Goal: Use online tool/utility: Utilize a website feature to perform a specific function

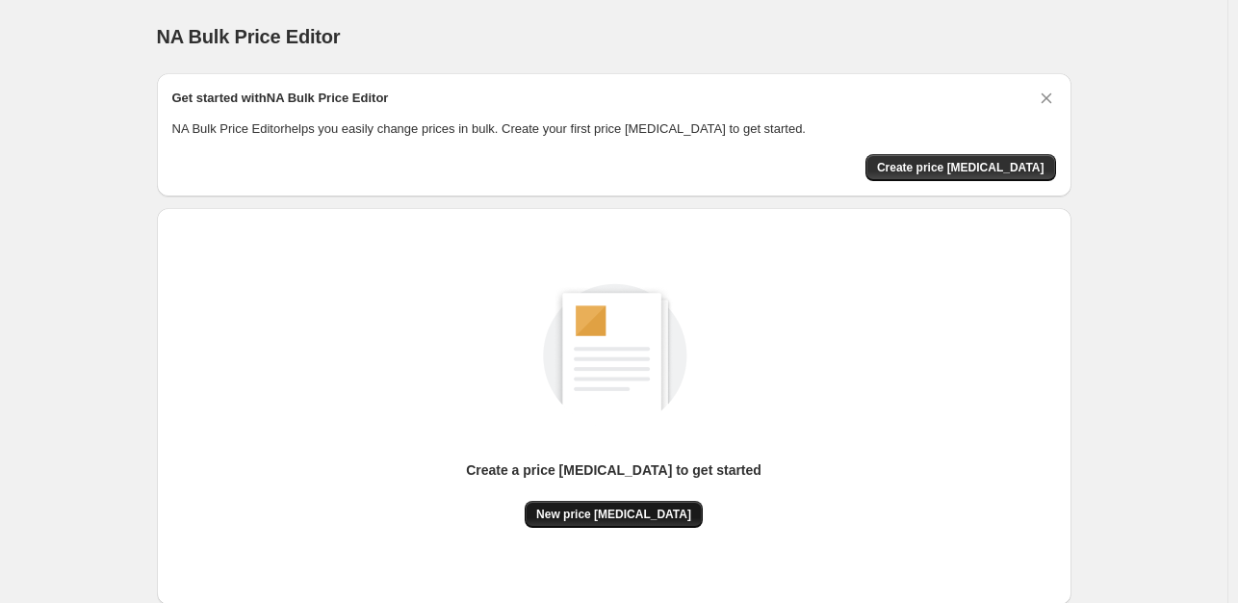
click at [625, 507] on span "New price [MEDICAL_DATA]" at bounding box center [613, 513] width 155 height 15
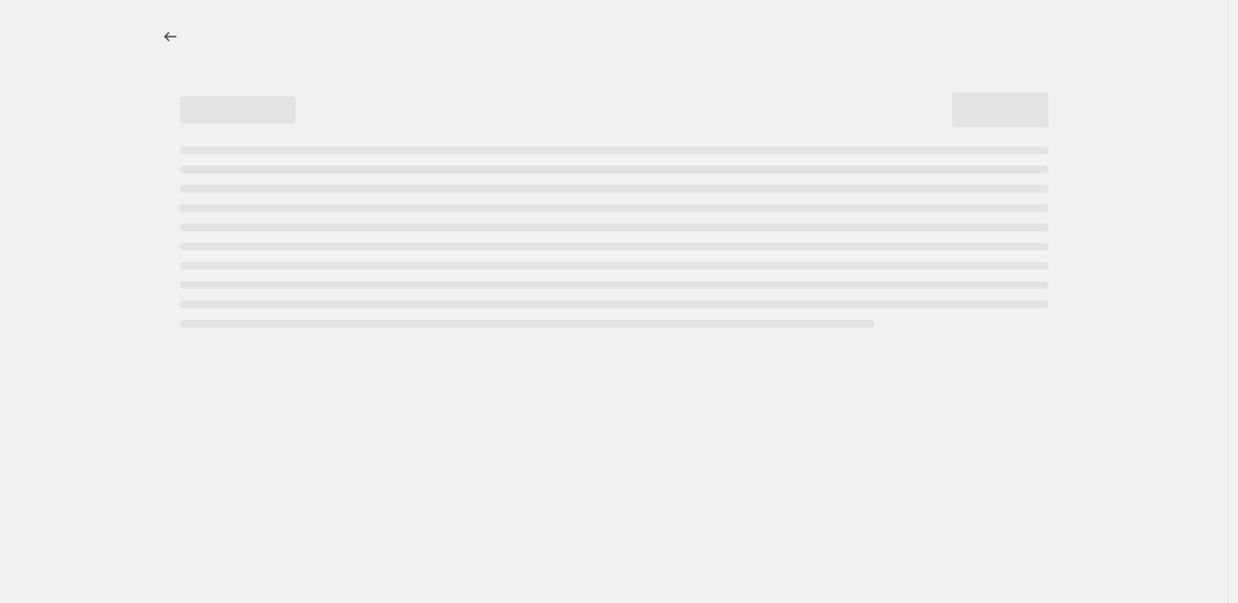
select select "percentage"
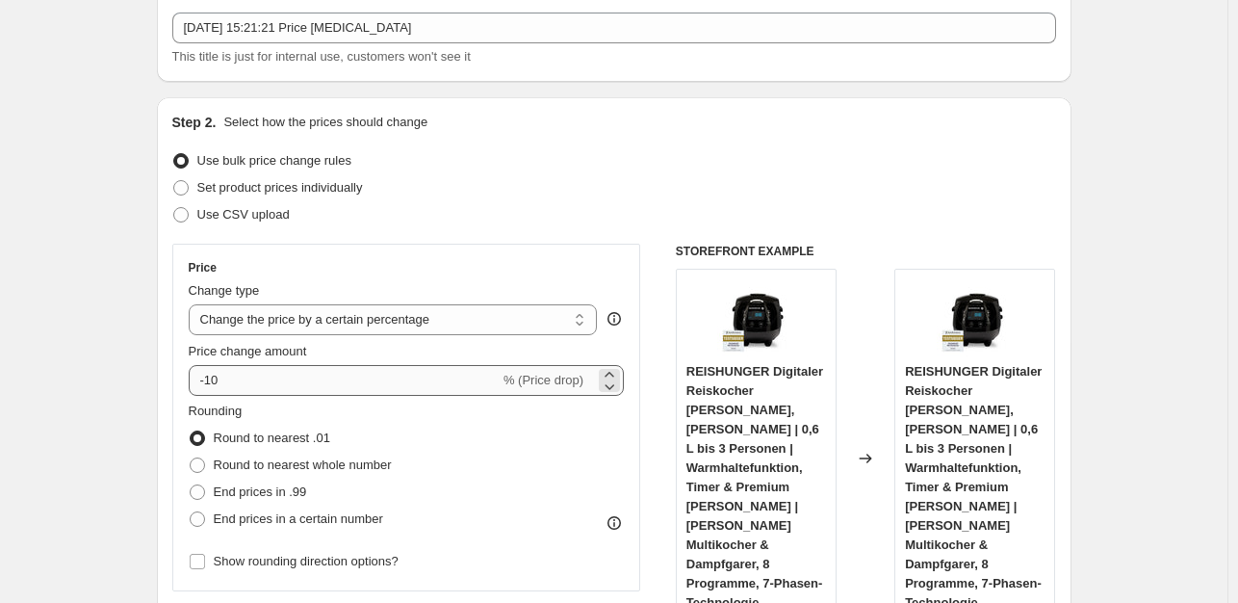
scroll to position [193, 0]
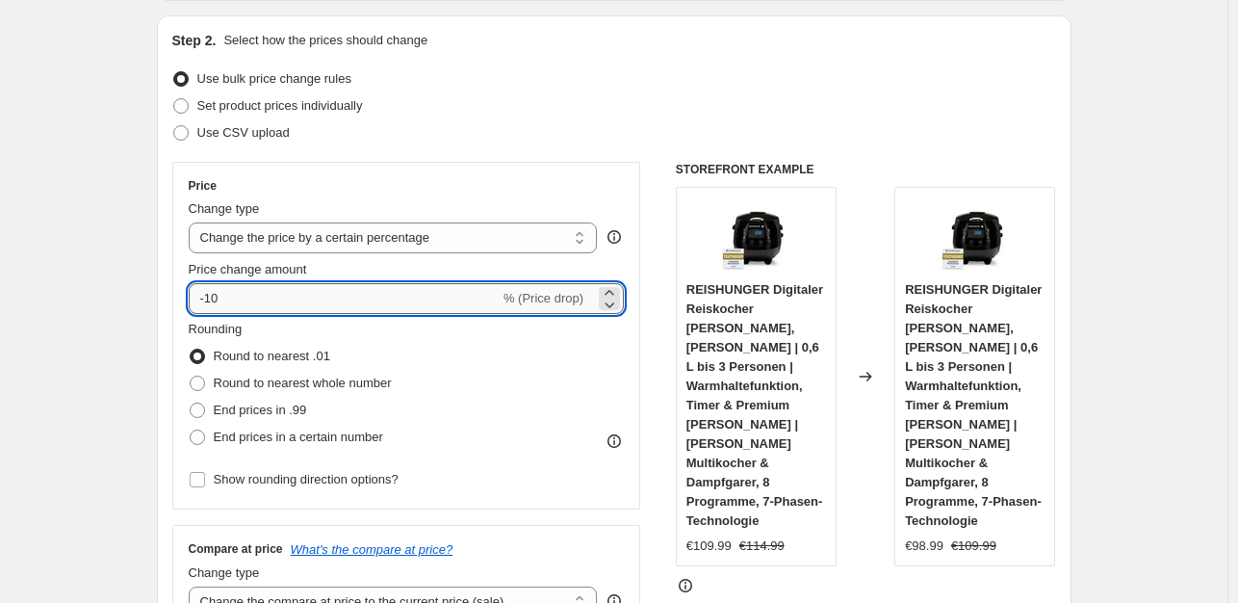
click at [304, 301] on input "-10" at bounding box center [344, 298] width 311 height 31
type input "-1"
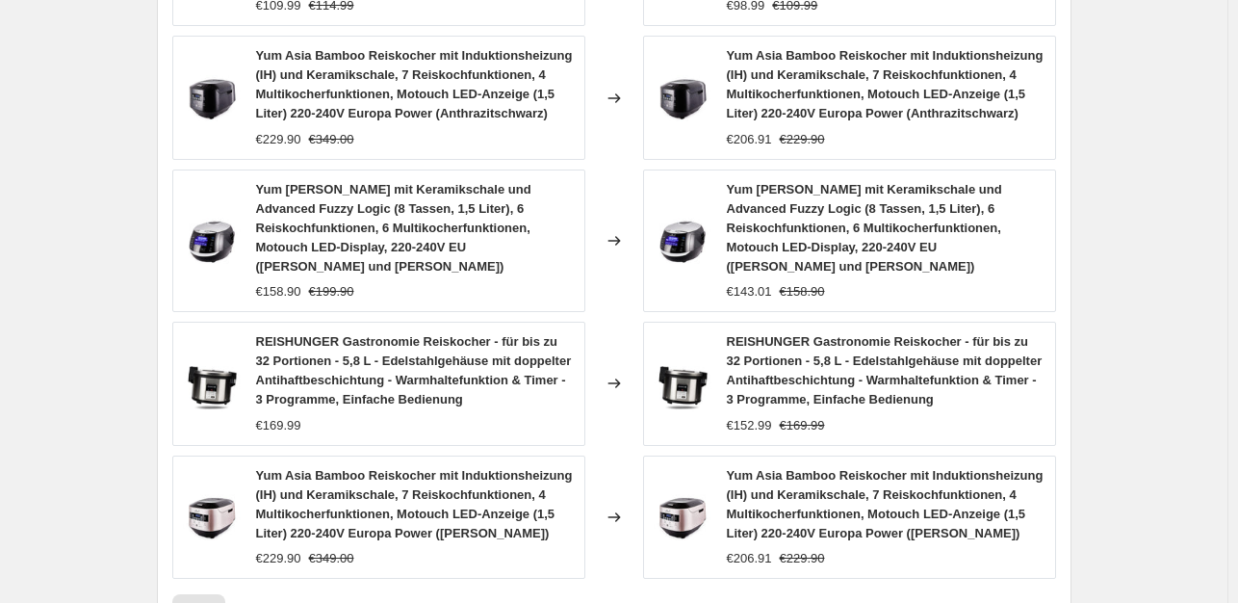
scroll to position [1563, 0]
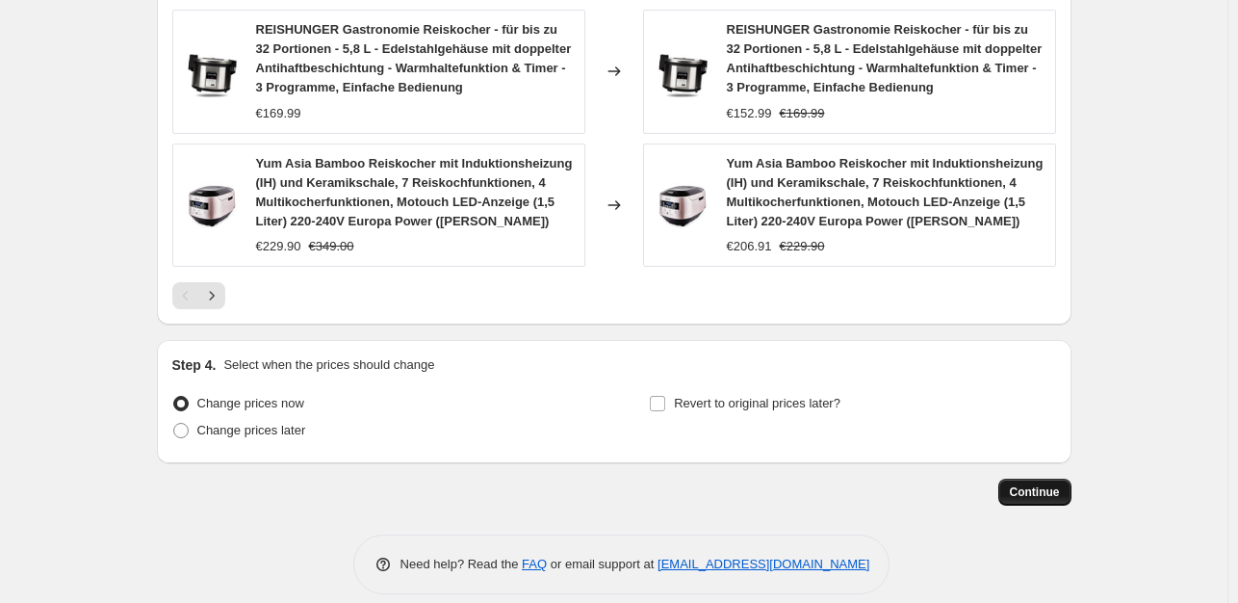
type input "-35"
click at [1032, 484] on span "Continue" at bounding box center [1035, 491] width 50 height 15
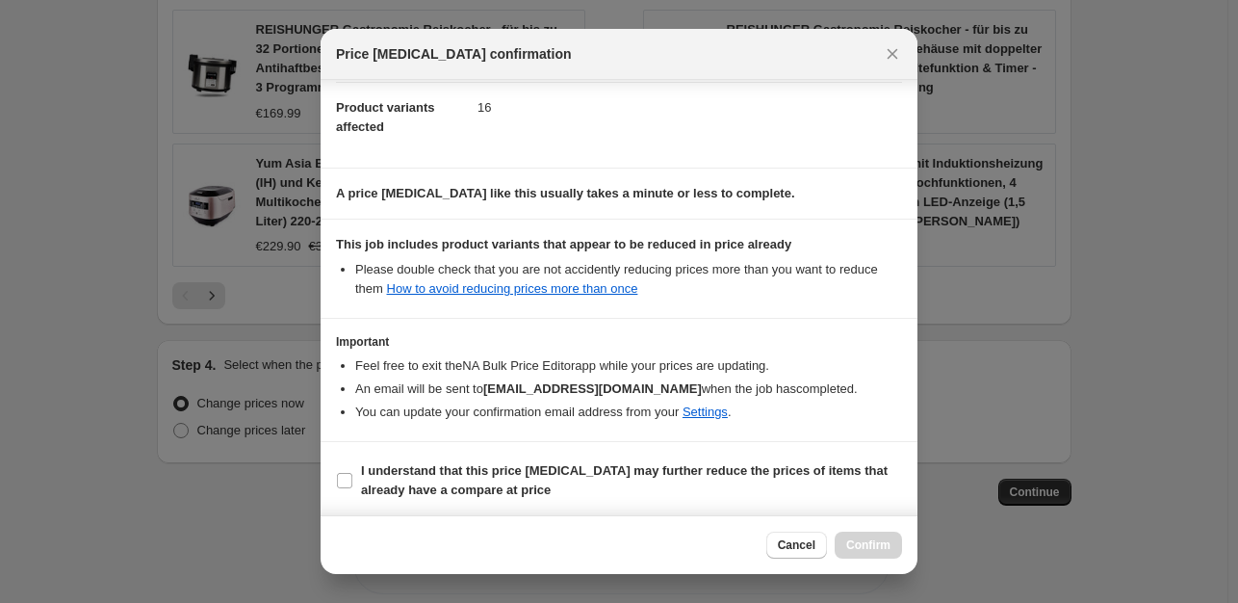
scroll to position [206, 0]
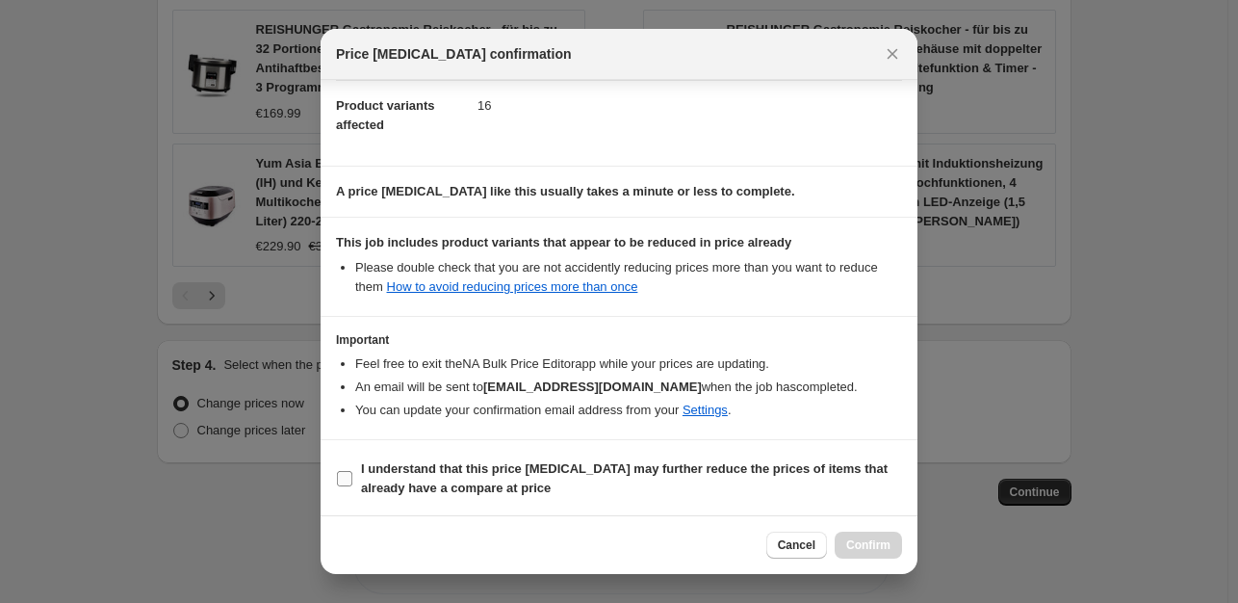
click at [342, 483] on input "I understand that this price [MEDICAL_DATA] may further reduce the prices of it…" at bounding box center [344, 478] width 15 height 15
checkbox input "true"
click at [866, 552] on button "Confirm" at bounding box center [868, 544] width 67 height 27
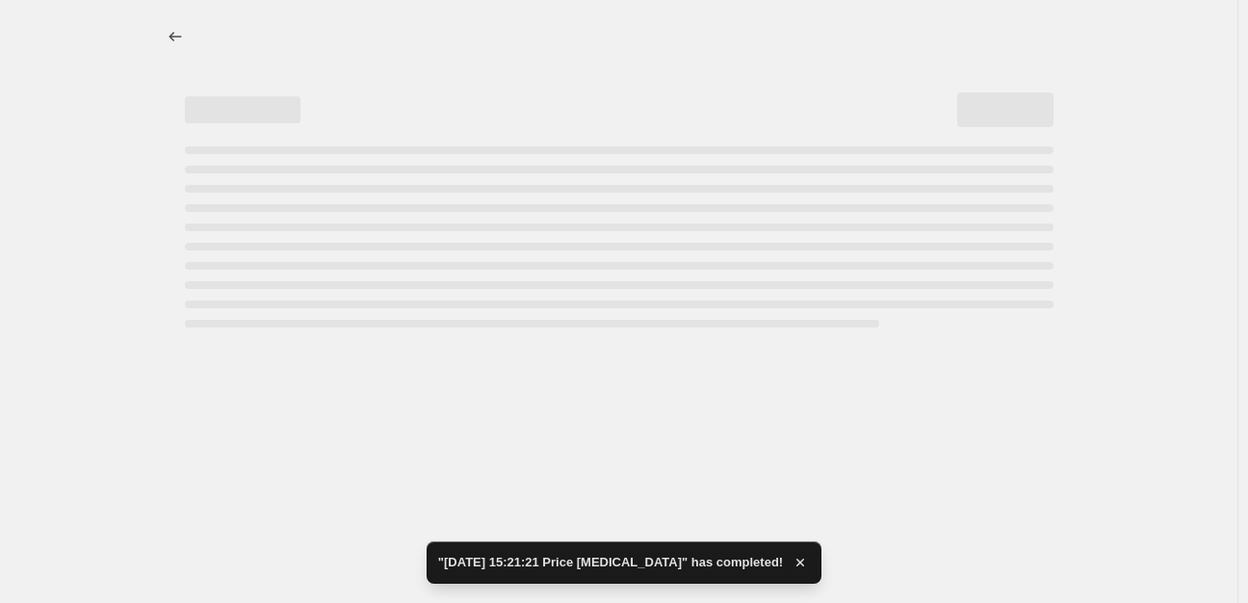
select select "percentage"
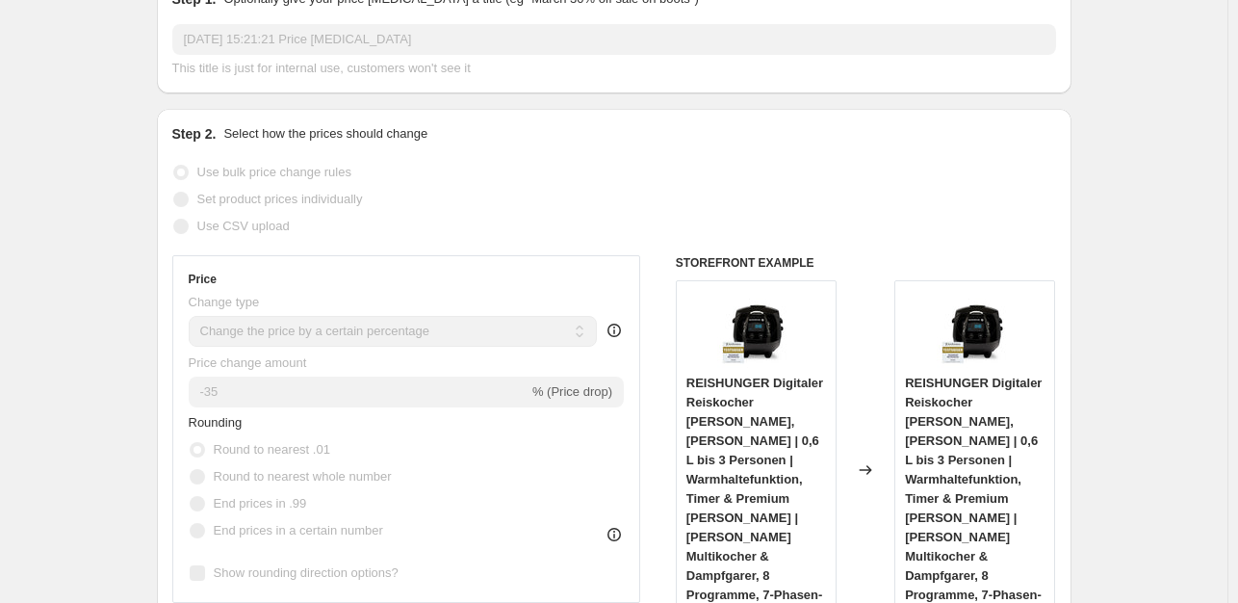
scroll to position [96, 0]
